Goal: Transaction & Acquisition: Download file/media

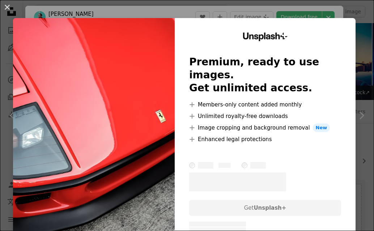
scroll to position [763, 0]
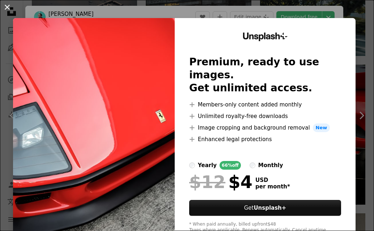
click at [7, 5] on button "An X shape" at bounding box center [7, 7] width 9 height 9
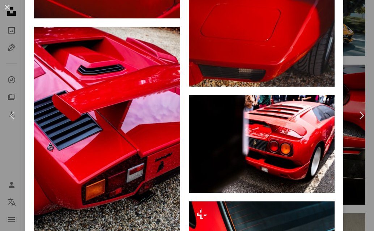
scroll to position [954, 0]
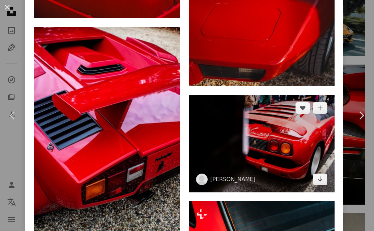
click at [256, 115] on img at bounding box center [262, 143] width 146 height 97
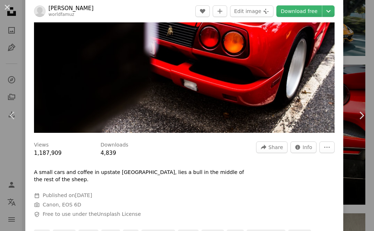
scroll to position [108, 0]
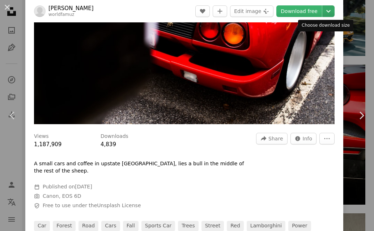
click at [322, 13] on icon "Chevron down" at bounding box center [328, 11] width 12 height 9
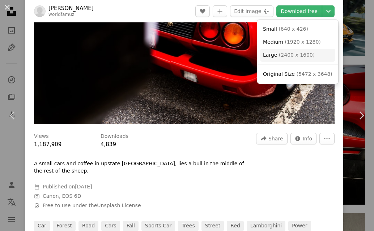
click at [311, 56] on link "Large ( 2400 x 1600 )" at bounding box center [297, 55] width 75 height 13
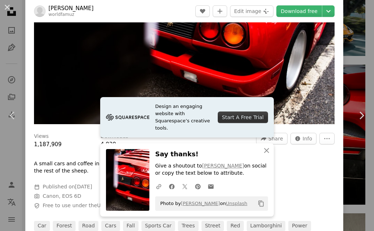
click at [287, 76] on img "Zoom in on this image" at bounding box center [184, 24] width 300 height 200
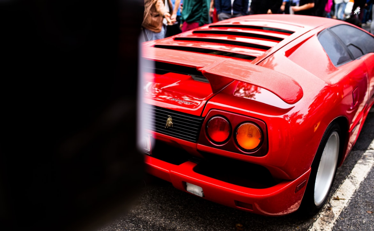
scroll to position [6, 0]
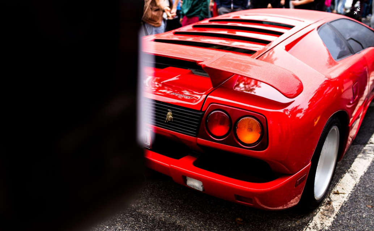
click at [328, 18] on img "Zoom out on this image" at bounding box center [187, 119] width 374 height 250
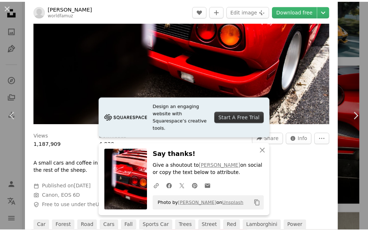
scroll to position [32, 0]
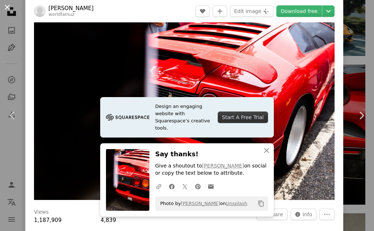
click at [9, 6] on button "An X shape" at bounding box center [7, 7] width 9 height 9
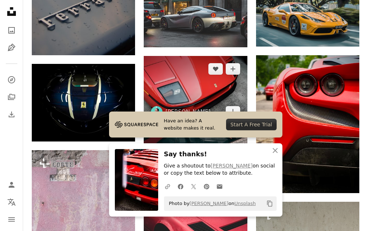
click at [175, 84] on img at bounding box center [195, 90] width 103 height 69
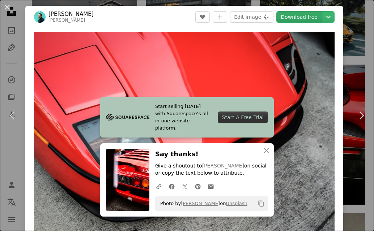
click at [312, 18] on link "Download free" at bounding box center [299, 17] width 46 height 12
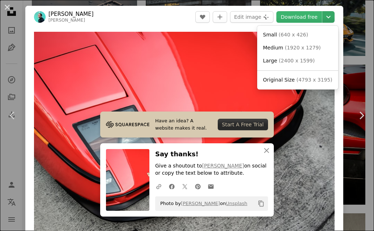
click at [322, 18] on icon "Chevron down" at bounding box center [328, 17] width 12 height 9
click at [309, 58] on link "Large ( 2400 x 1599 )" at bounding box center [297, 61] width 75 height 13
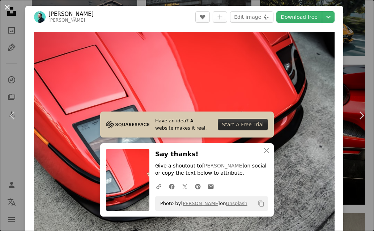
click at [9, 5] on button "An X shape" at bounding box center [7, 7] width 9 height 9
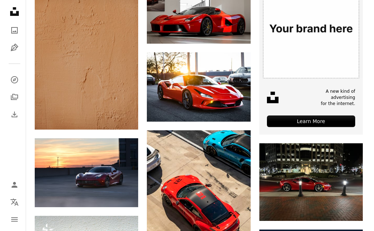
scroll to position [223, 0]
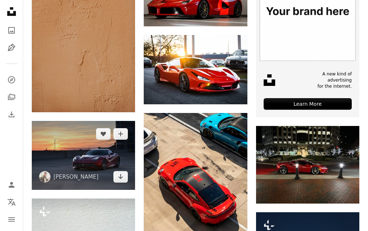
click at [73, 154] on img at bounding box center [83, 155] width 103 height 69
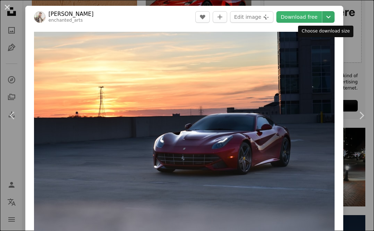
click at [322, 14] on icon "Chevron down" at bounding box center [328, 17] width 12 height 9
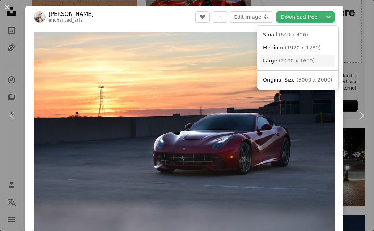
click at [307, 60] on span "( 2400 x 1600 )" at bounding box center [297, 61] width 36 height 6
